Goal: Submit feedback/report problem

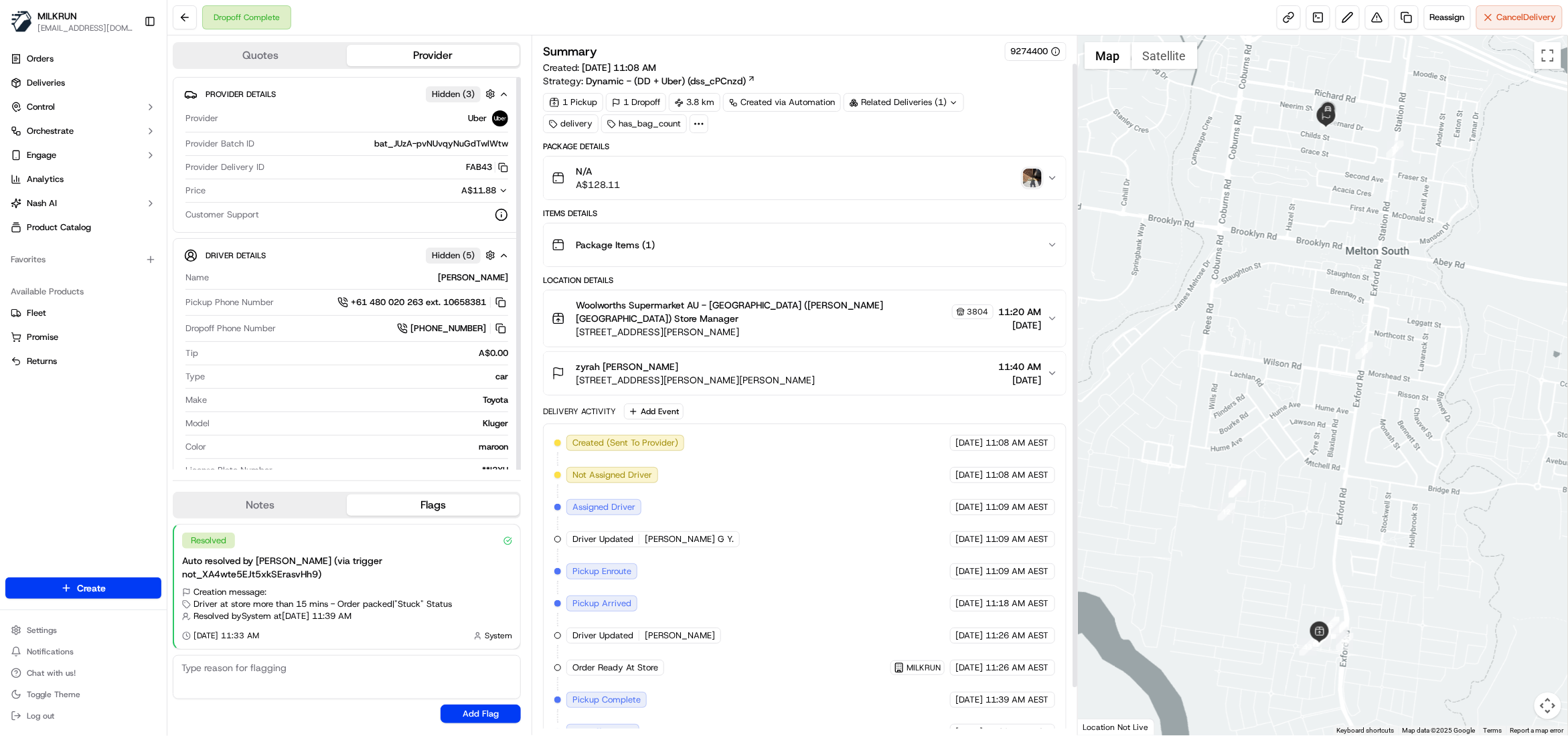
scroll to position [84, 0]
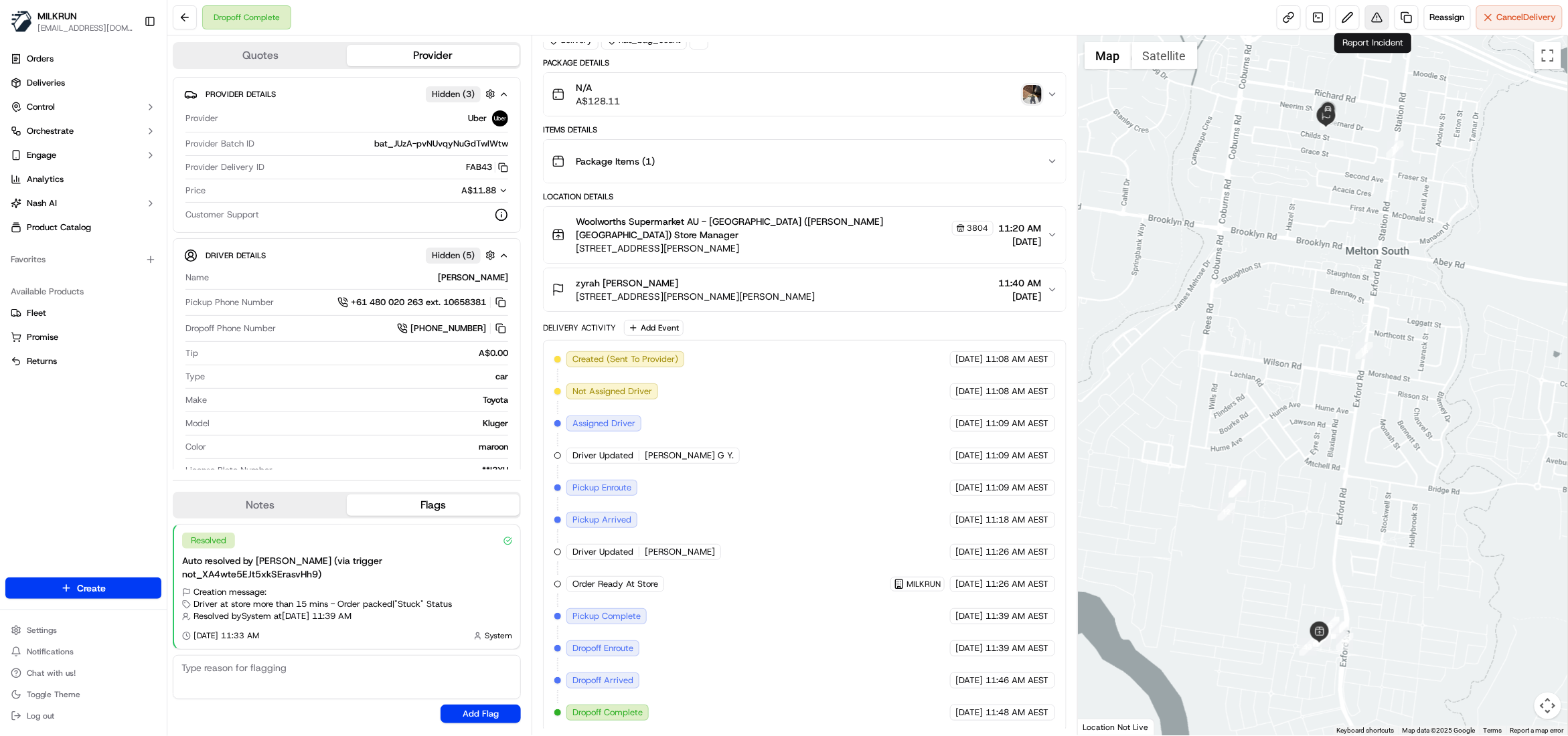
click at [1377, 14] on button at bounding box center [1378, 17] width 24 height 24
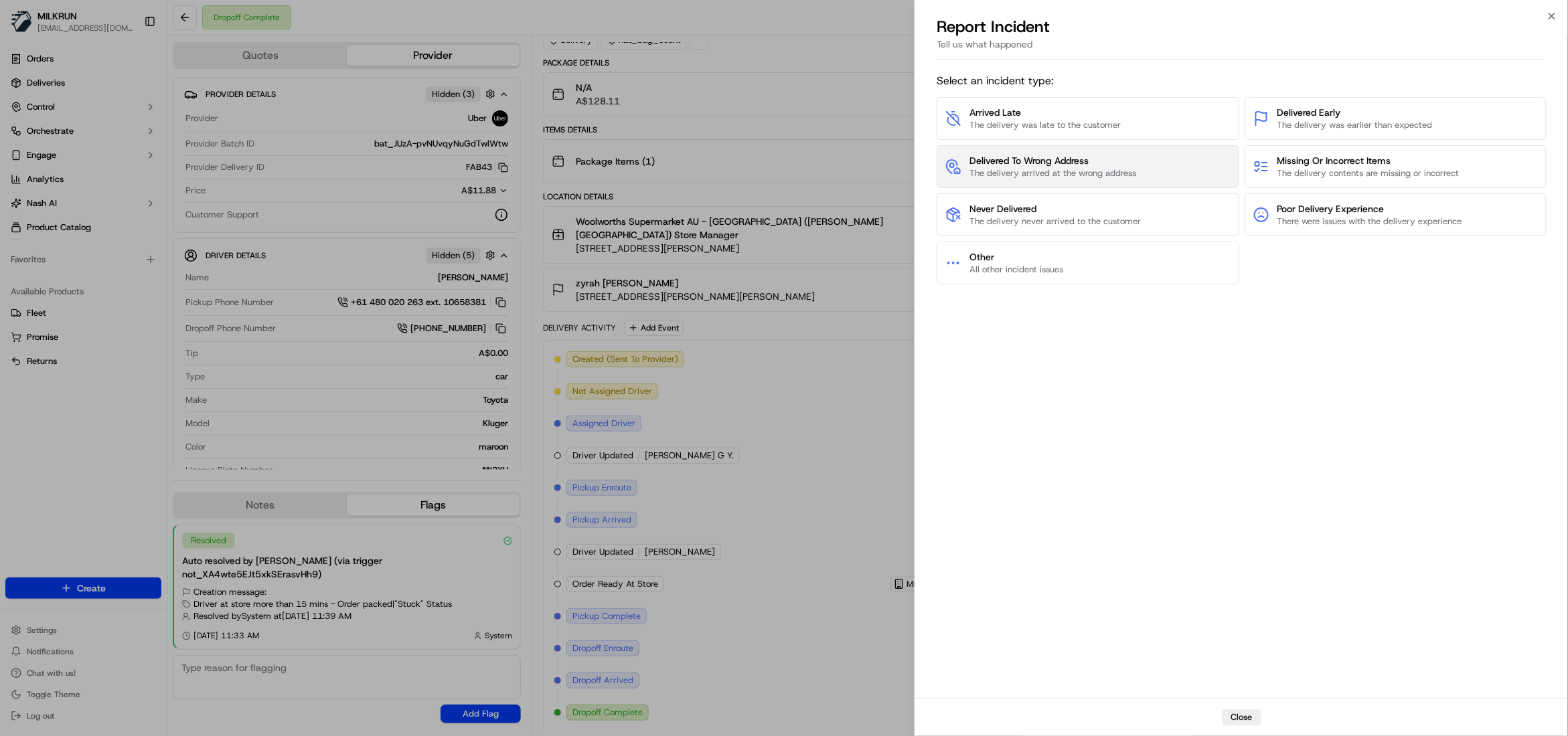
click at [1058, 168] on span "The delivery arrived at the wrong address" at bounding box center [1053, 174] width 167 height 12
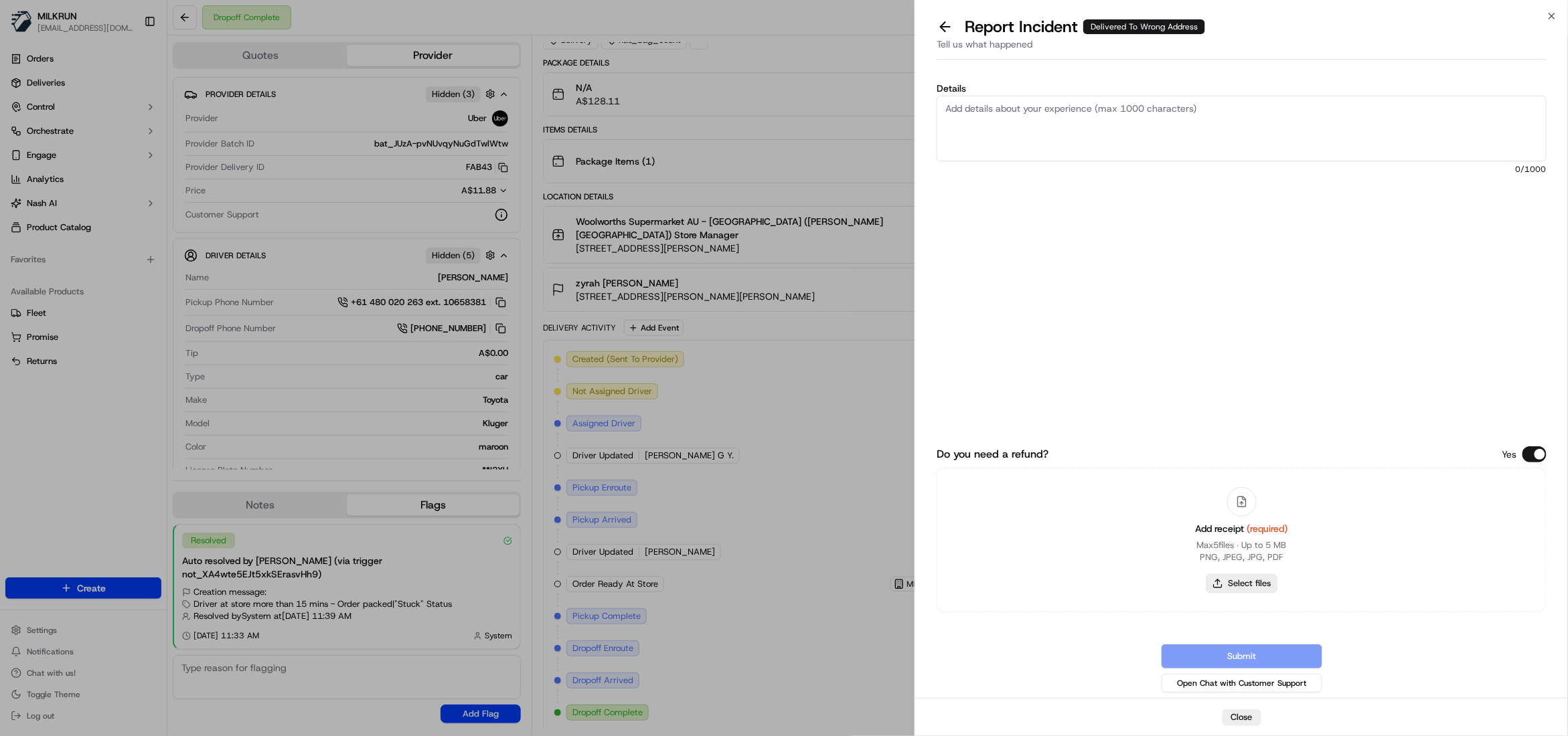
click at [1256, 585] on button "Select files" at bounding box center [1242, 584] width 71 height 19
type input "C:\fakepath\zyrah [PERSON_NAME]..pdf"
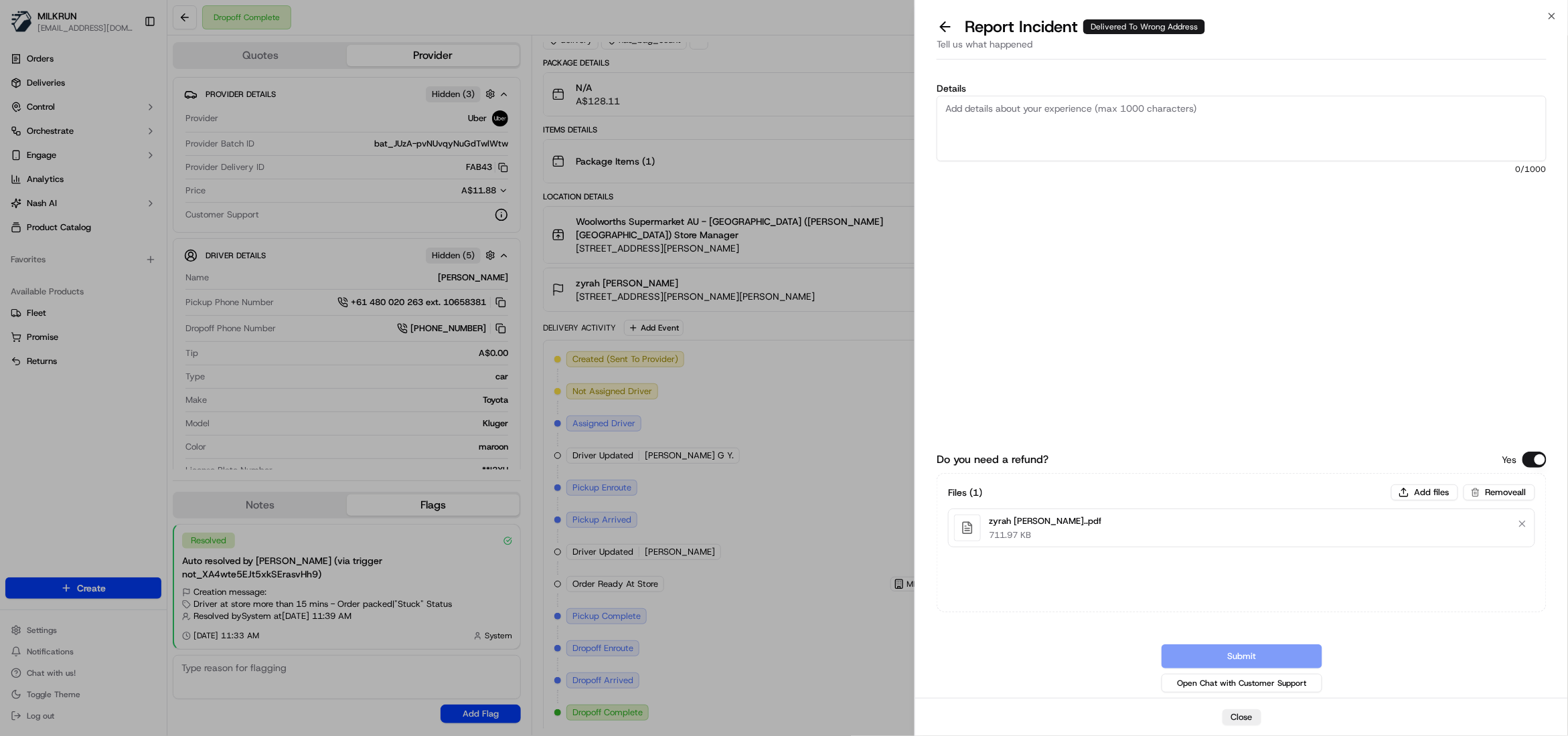
click at [1011, 121] on textarea "Details" at bounding box center [1242, 128] width 610 height 66
type textarea "Hi team, Please review and process refund, The driver drop off the order to a w…"
click at [1267, 654] on button "Submit" at bounding box center [1242, 657] width 161 height 24
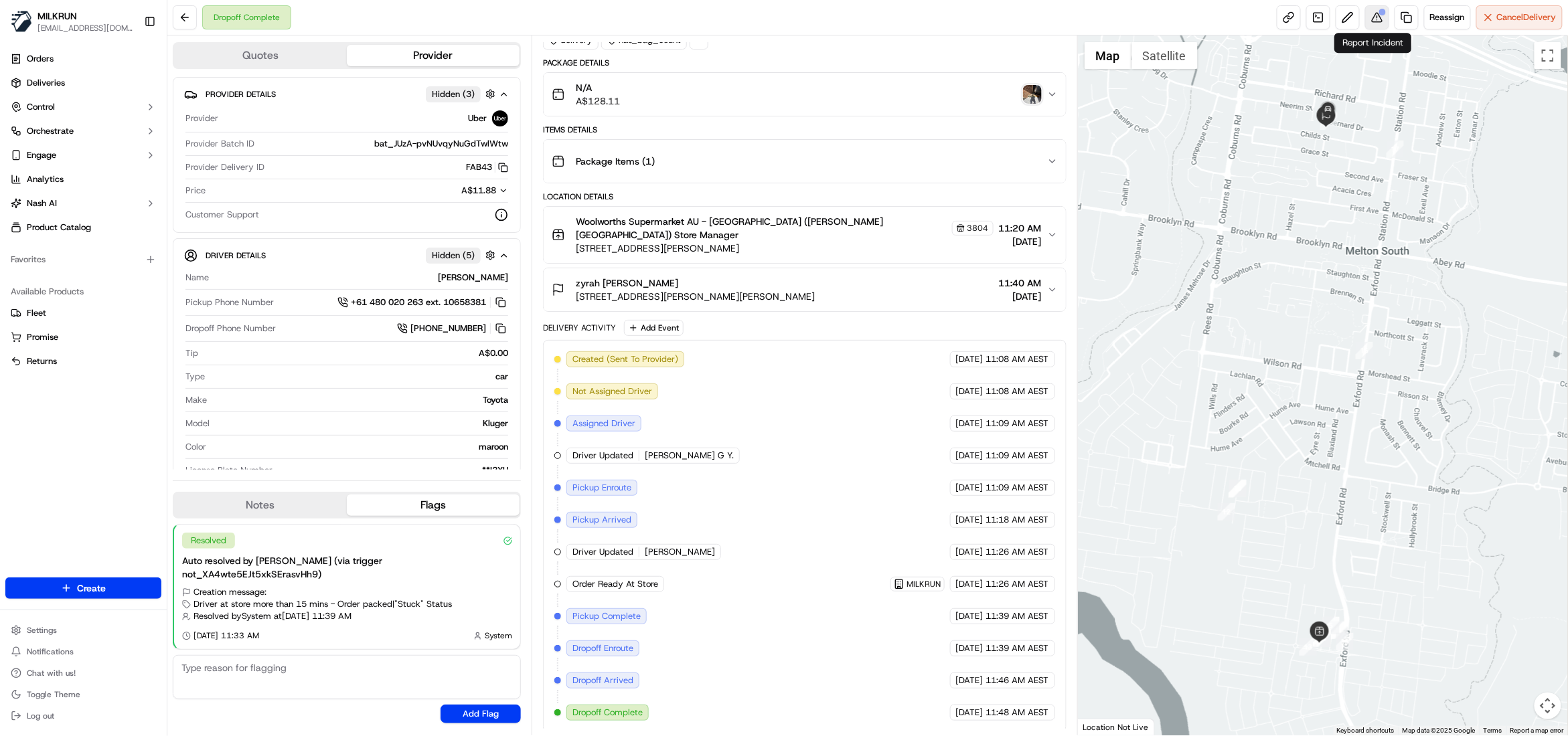
click at [1377, 17] on button at bounding box center [1378, 17] width 24 height 24
